Goal: Navigation & Orientation: Go to known website

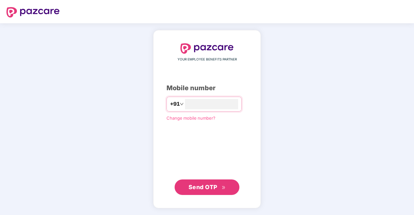
type input "**********"
click at [202, 185] on span "Send OTP" at bounding box center [202, 187] width 29 height 7
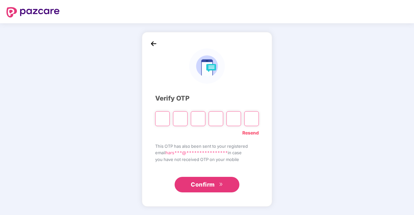
type input "*"
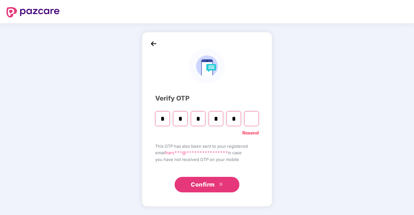
type input "*"
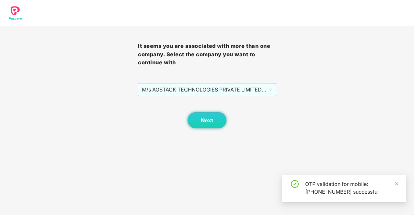
click at [264, 92] on span "M/s AGSTACK TECHNOLOGIES PRIVATE LIMITED - GP-313 - ADMIN" at bounding box center [207, 90] width 130 height 12
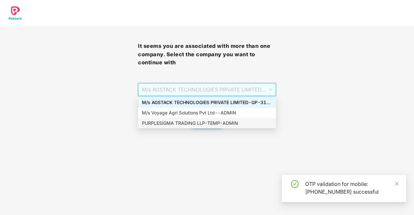
click at [184, 123] on div "PURPLESIGMA TRADING LLP - TEMP - ADMIN" at bounding box center [207, 123] width 130 height 7
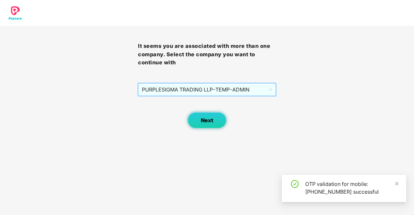
click at [200, 120] on button "Next" at bounding box center [207, 120] width 39 height 16
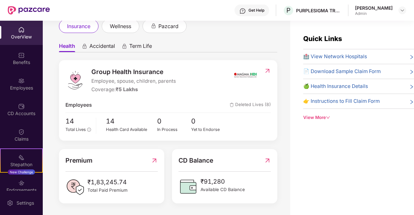
scroll to position [21, 0]
